Goal: Task Accomplishment & Management: Complete application form

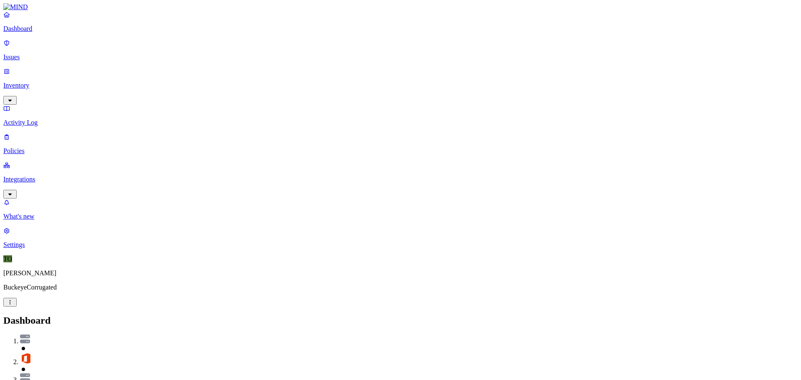
click at [64, 197] on nav "Dashboard Issues Inventory Activity Log Policies Integrations What's new 5 Sett…" at bounding box center [400, 130] width 795 height 238
click at [20, 147] on p "Policies" at bounding box center [400, 151] width 795 height 8
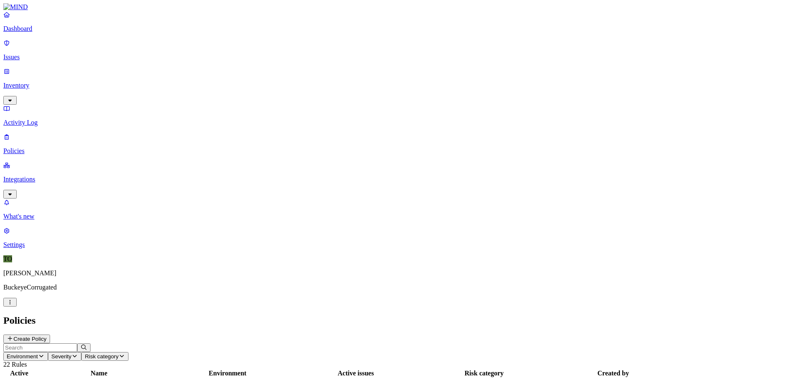
click at [50, 335] on button "Create Policy" at bounding box center [26, 339] width 47 height 9
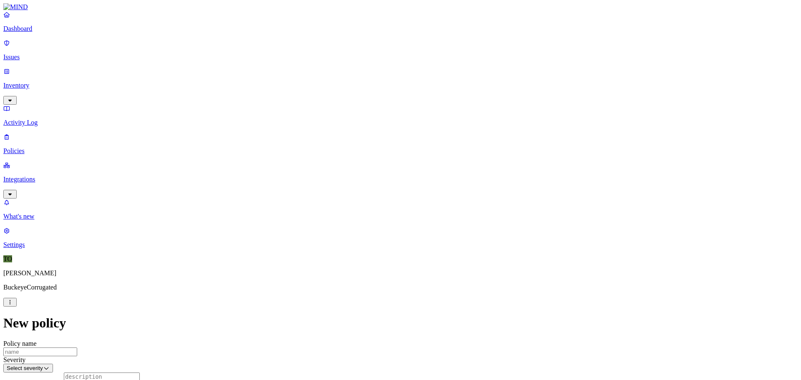
click at [351, 183] on label "Data type" at bounding box center [344, 183] width 13 height 15
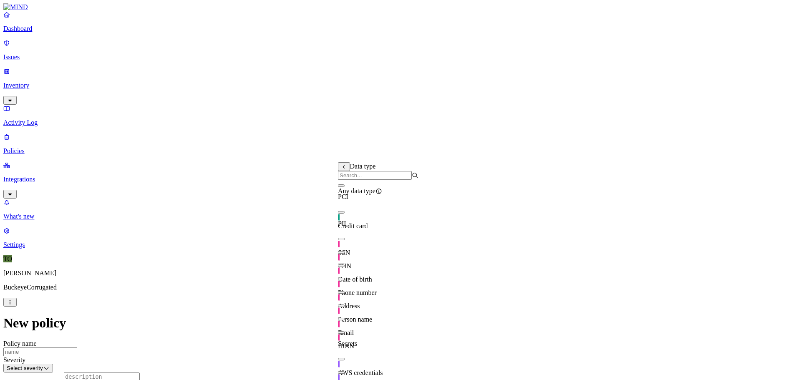
scroll to position [0, 0]
click at [345, 187] on button "button" at bounding box center [341, 185] width 7 height 3
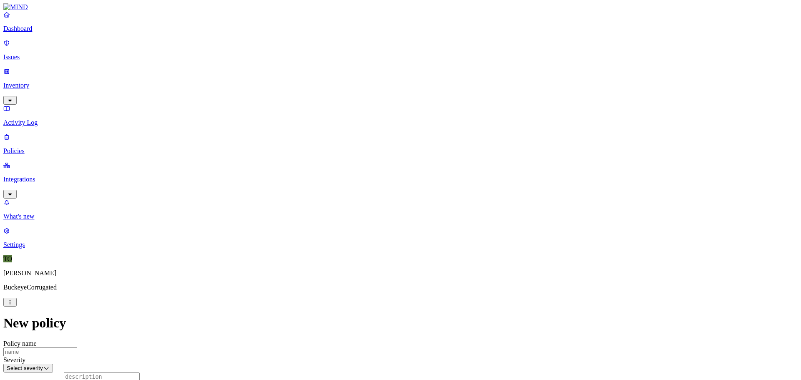
click at [361, 224] on label "External access" at bounding box center [349, 218] width 23 height 15
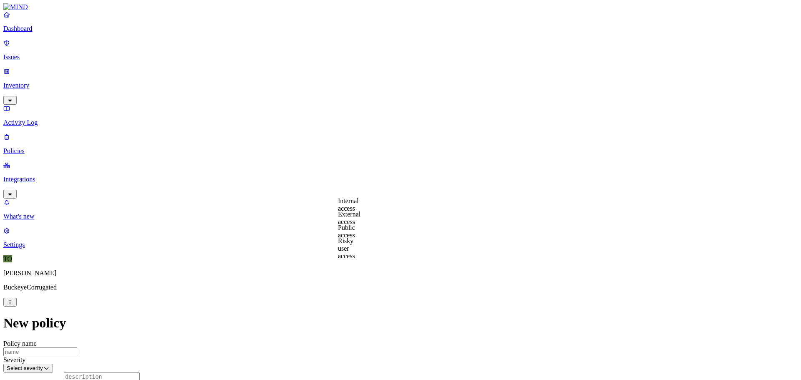
click at [355, 235] on label "Public access" at bounding box center [346, 231] width 17 height 15
click at [355, 247] on label "Risky user access" at bounding box center [346, 248] width 17 height 22
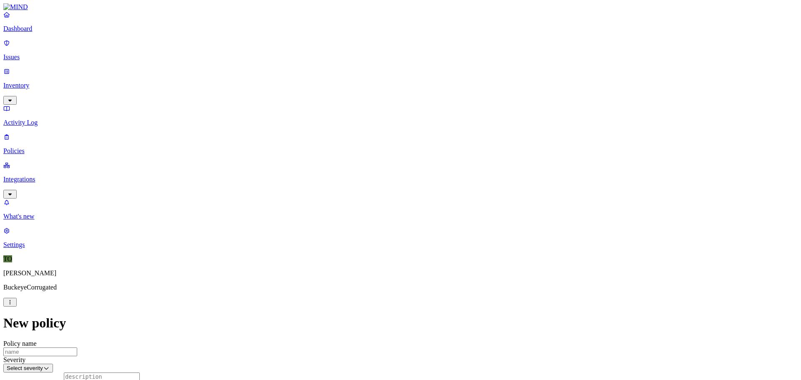
click at [359, 207] on label "Internal access" at bounding box center [348, 204] width 21 height 15
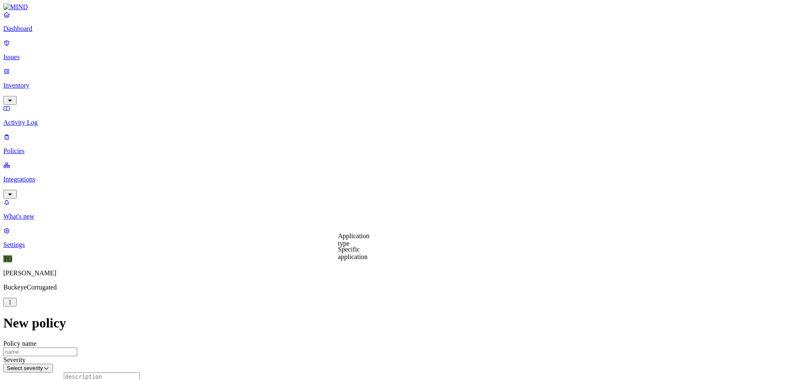
click at [365, 252] on label "Specific application" at bounding box center [353, 253] width 30 height 15
click at [363, 243] on label "Application type" at bounding box center [354, 239] width 32 height 15
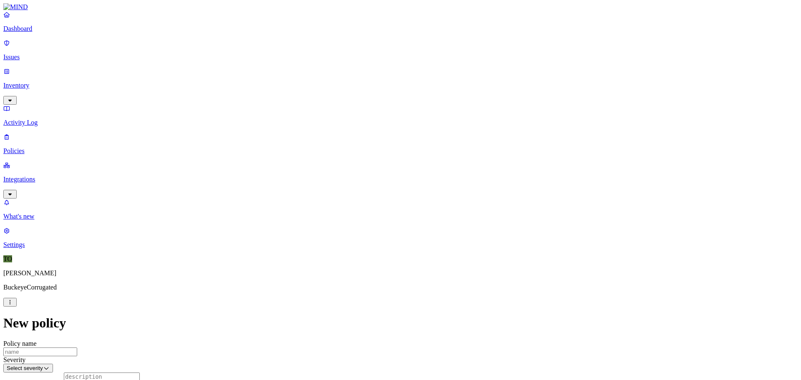
scroll to position [72, 0]
click at [31, 176] on p "Integrations" at bounding box center [400, 180] width 795 height 8
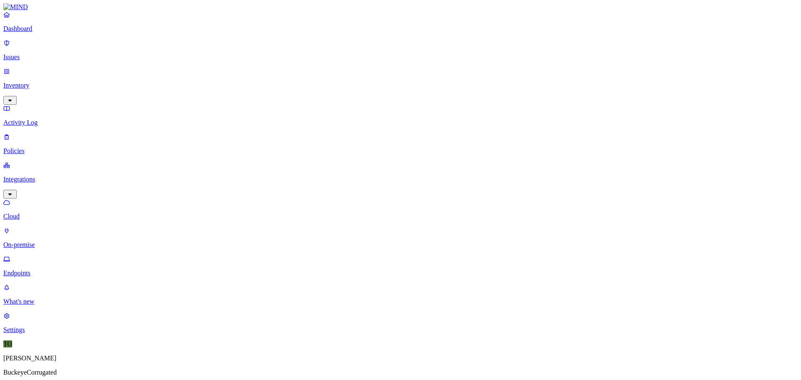
click at [30, 147] on p "Policies" at bounding box center [400, 151] width 795 height 8
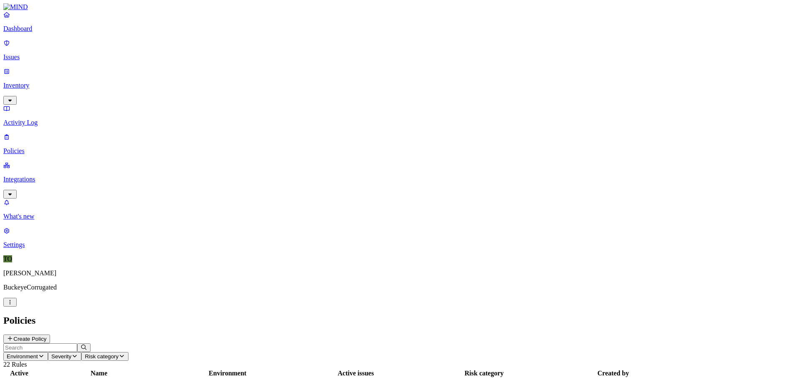
click at [43, 176] on p "Integrations" at bounding box center [400, 180] width 795 height 8
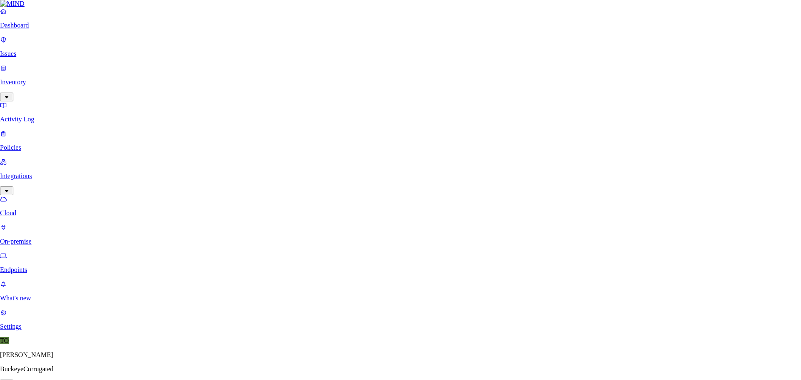
scroll to position [267, 0]
